Goal: Transaction & Acquisition: Subscribe to service/newsletter

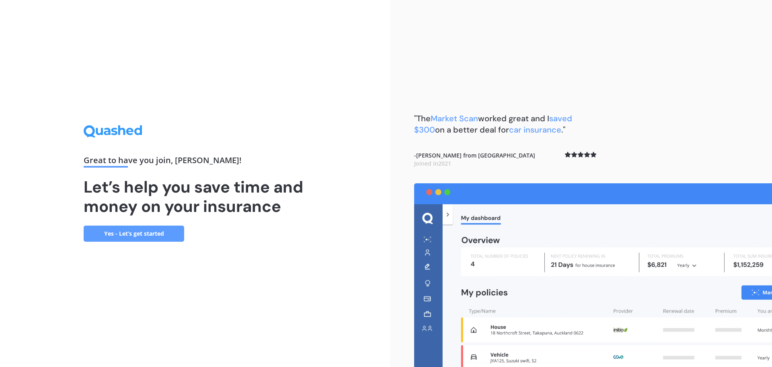
click at [138, 233] on link "Yes - Let’s get started" at bounding box center [134, 233] width 101 height 16
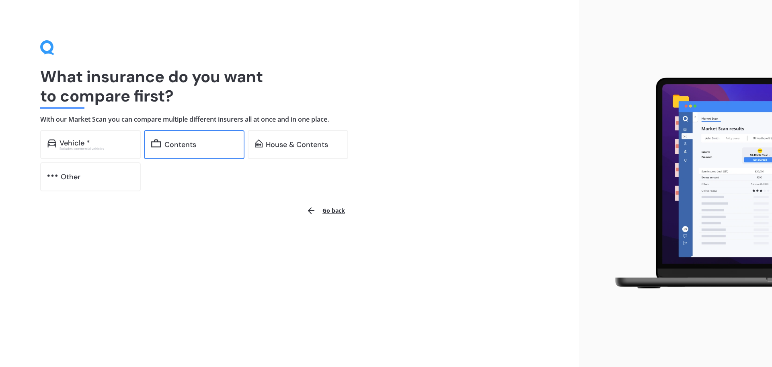
click at [188, 141] on div "Contents" at bounding box center [181, 144] width 32 height 8
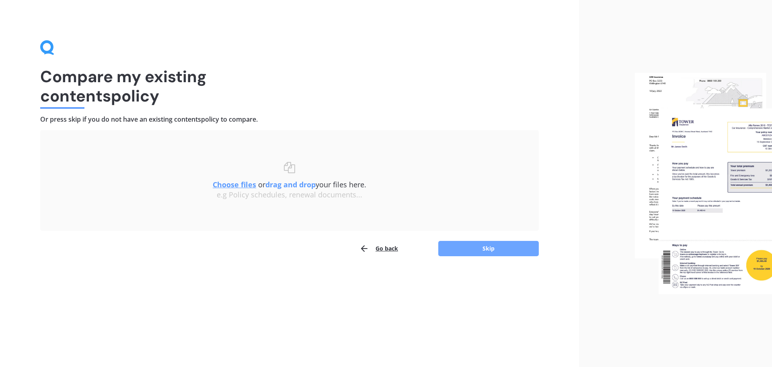
click at [486, 250] on button "Skip" at bounding box center [489, 248] width 101 height 15
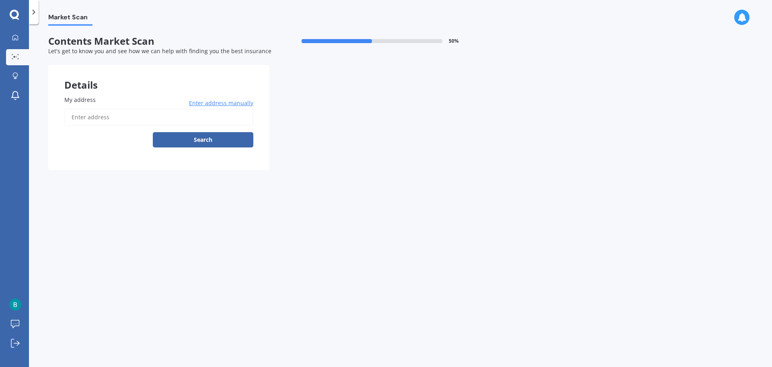
click at [115, 115] on input "My address" at bounding box center [158, 117] width 189 height 17
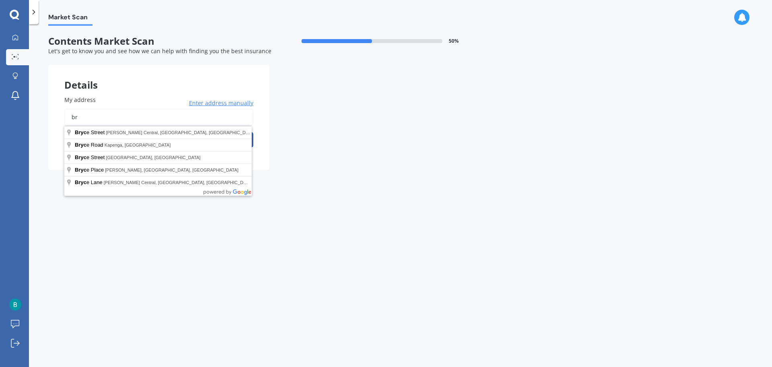
type input "b"
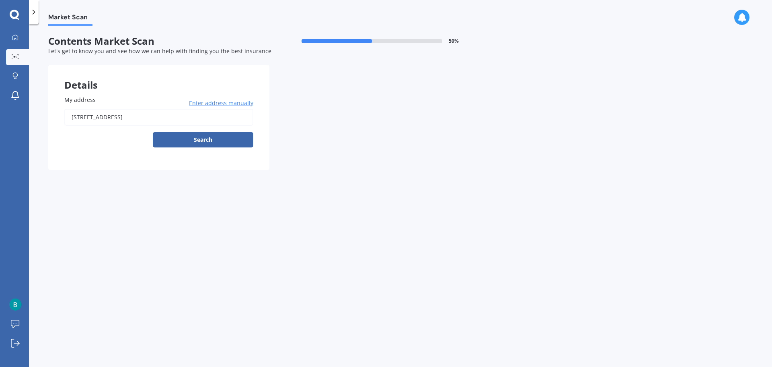
type input "[STREET_ADDRESS]"
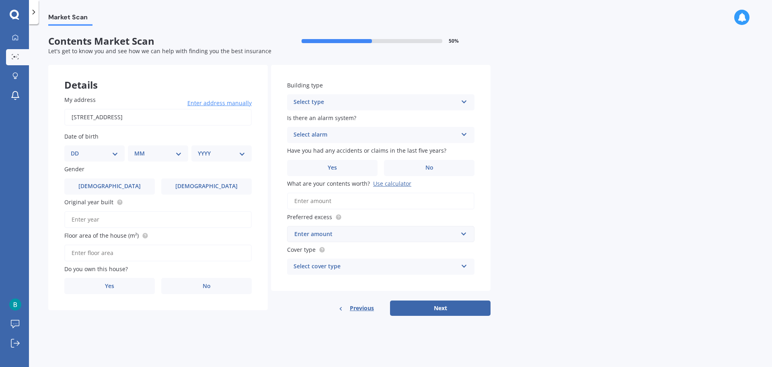
click at [113, 155] on select "DD 01 02 03 04 05 06 07 08 09 10 11 12 13 14 15 16 17 18 19 20 21 22 23 24 25 2…" at bounding box center [94, 153] width 47 height 9
select select "05"
click at [77, 149] on select "DD 01 02 03 04 05 06 07 08 09 10 11 12 13 14 15 16 17 18 19 20 21 22 23 24 25 2…" at bounding box center [94, 153] width 47 height 9
click at [146, 153] on select "MM 01 02 03 04 05 06 07 08 09 10 11 12" at bounding box center [160, 153] width 44 height 9
select select "11"
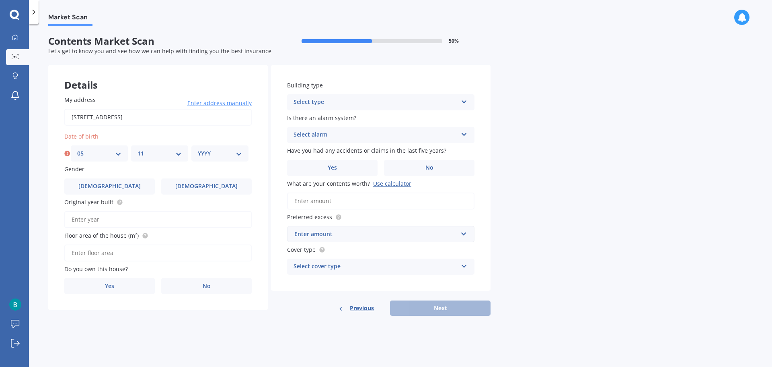
click at [138, 149] on select "MM 01 02 03 04 05 06 07 08 09 10 11 12" at bounding box center [160, 153] width 44 height 9
click at [224, 157] on select "YYYY 2009 2008 2007 2006 2005 2004 2003 2002 2001 2000 1999 1998 1997 1996 1995…" at bounding box center [220, 153] width 44 height 9
select select "1970"
click at [198, 149] on select "YYYY 2009 2008 2007 2006 2005 2004 2003 2002 2001 2000 1999 1998 1997 1996 1995…" at bounding box center [220, 153] width 44 height 9
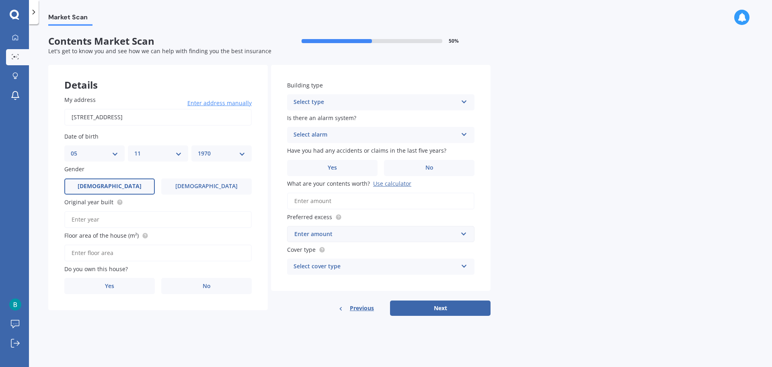
click at [121, 185] on label "[DEMOGRAPHIC_DATA]" at bounding box center [109, 186] width 91 height 16
click at [0, 0] on input "[DEMOGRAPHIC_DATA]" at bounding box center [0, 0] width 0 height 0
click at [107, 217] on input "Original year built" at bounding box center [157, 219] width 187 height 17
type input "2016"
click at [119, 256] on input "Floor area of the house (m²)" at bounding box center [157, 252] width 187 height 17
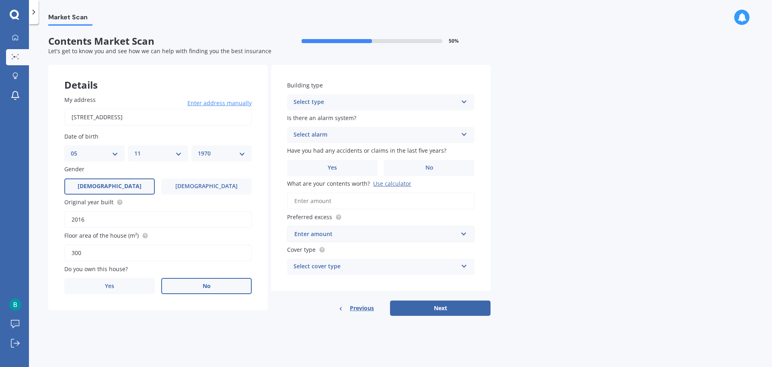
type input "300"
click at [190, 283] on label "No" at bounding box center [206, 286] width 91 height 16
click at [0, 0] on input "No" at bounding box center [0, 0] width 0 height 0
click at [130, 318] on div "Select occupant" at bounding box center [153, 319] width 164 height 10
click at [98, 317] on div "Tenant" at bounding box center [153, 319] width 164 height 10
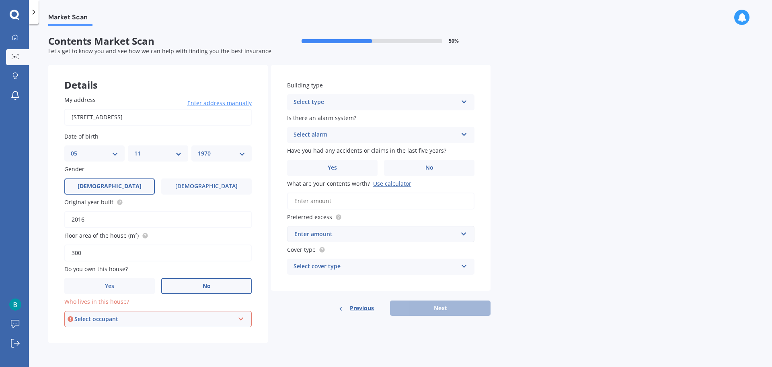
click at [97, 318] on div "Select occupant" at bounding box center [154, 318] width 160 height 9
click at [84, 334] on span "Tenant" at bounding box center [81, 334] width 19 height 8
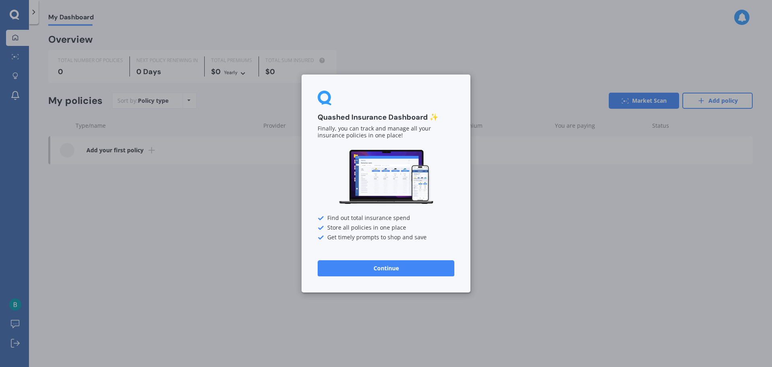
click at [379, 268] on button "Continue" at bounding box center [386, 268] width 137 height 16
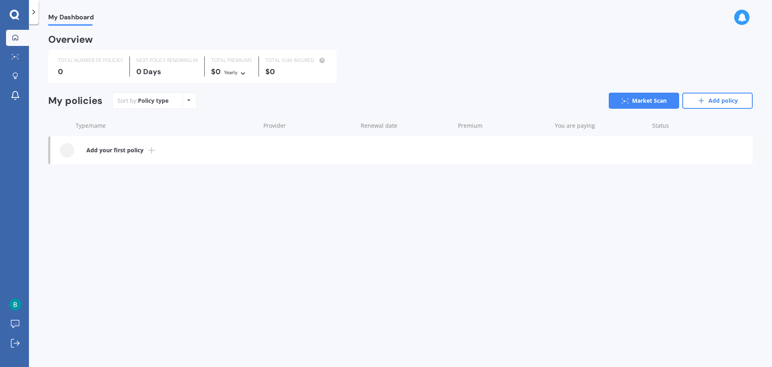
click at [119, 149] on b "Add your first policy" at bounding box center [115, 150] width 57 height 8
